Goal: Check status

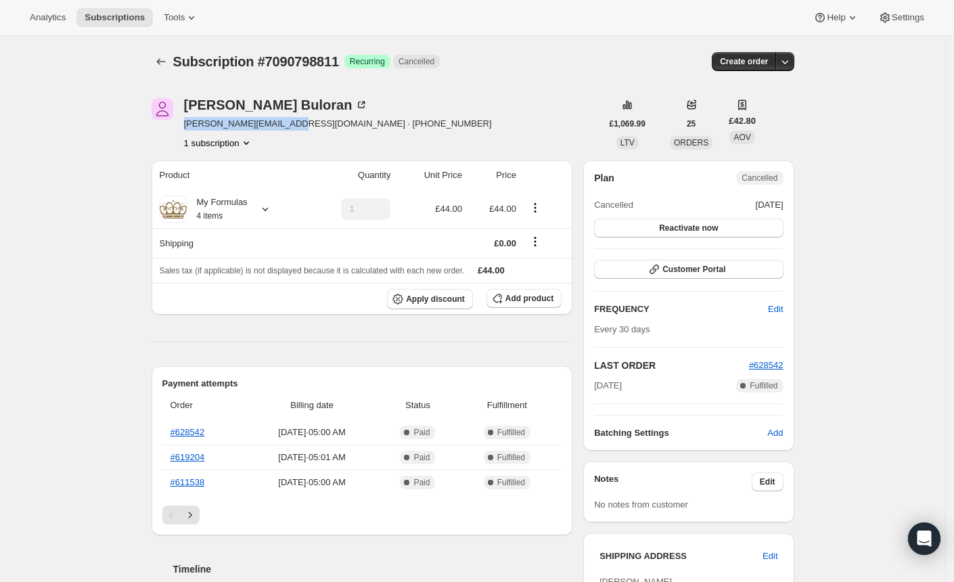
drag, startPoint x: 300, startPoint y: 125, endPoint x: 186, endPoint y: 124, distance: 113.7
click at [186, 124] on div "[PERSON_NAME] [EMAIL_ADDRESS][DOMAIN_NAME] · [PHONE_NUMBER] 1 subscription" at bounding box center [377, 123] width 450 height 51
copy span "[EMAIL_ADDRESS][DOMAIN_NAME]"
drag, startPoint x: 59, startPoint y: 199, endPoint x: 210, endPoint y: 211, distance: 152.0
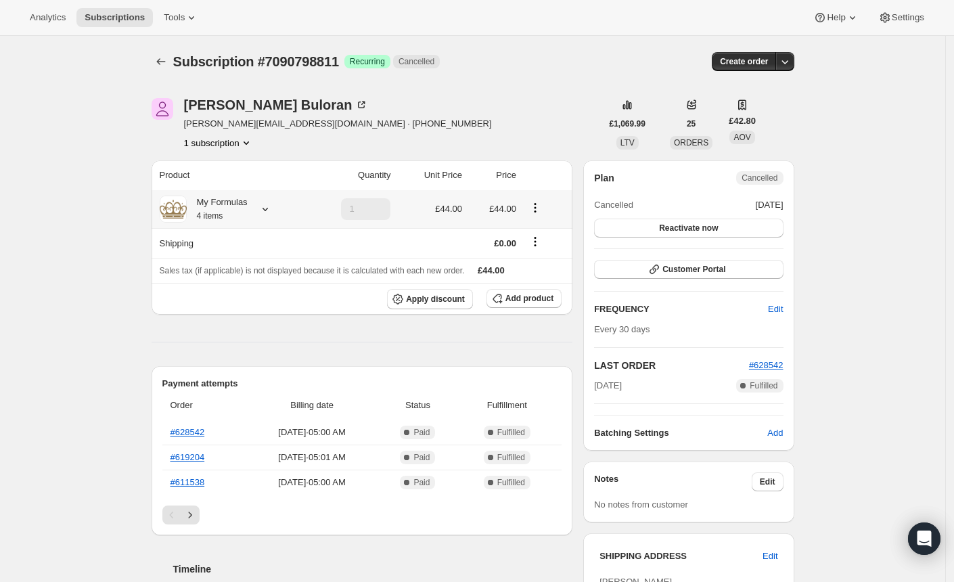
click at [272, 206] on icon at bounding box center [265, 209] width 14 height 14
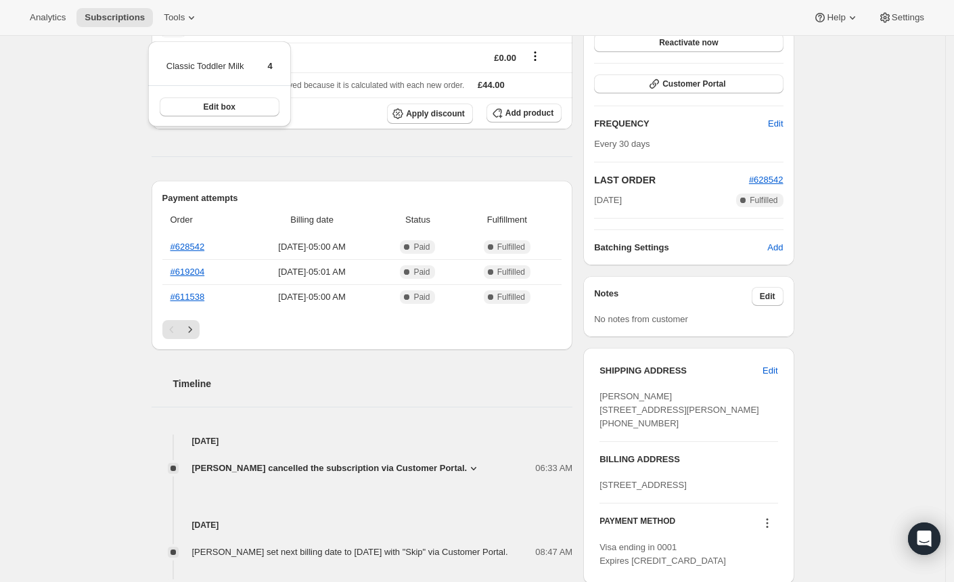
click at [68, 237] on div "Subscription #7090798811. This page is ready Subscription #7090798811 Success R…" at bounding box center [472, 441] width 945 height 1183
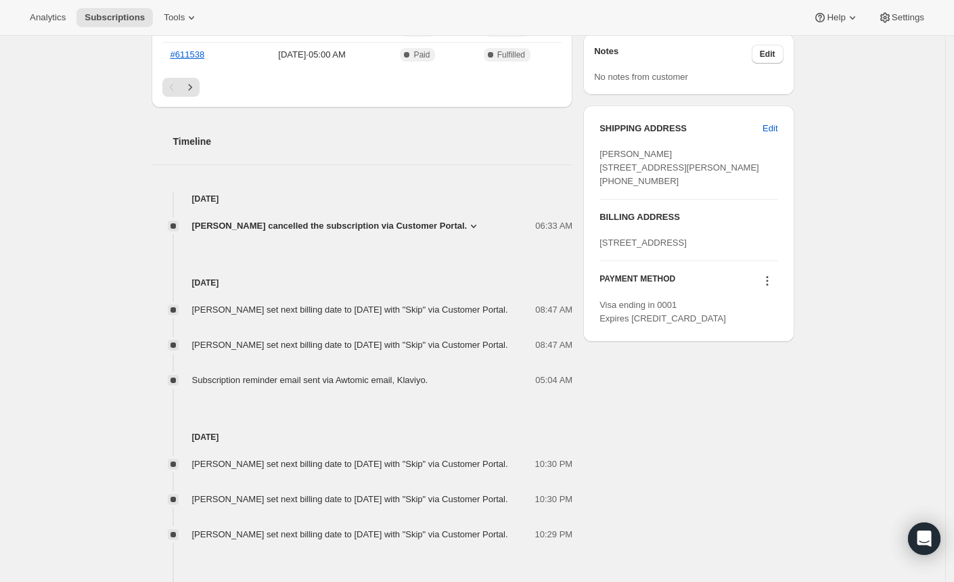
scroll to position [421, 0]
